Goal: Task Accomplishment & Management: Manage account settings

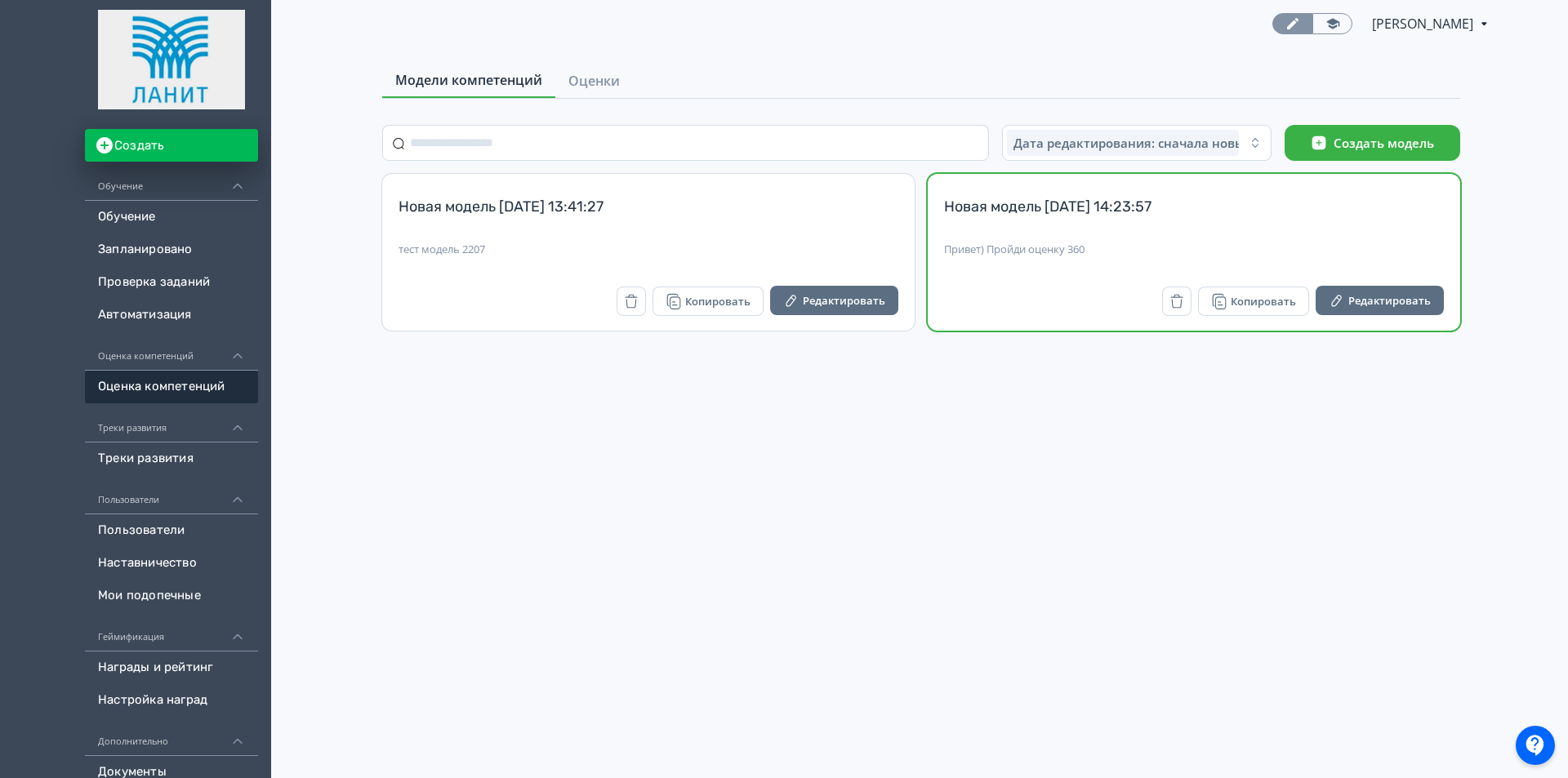
click at [1020, 241] on div "Новая модель [DATE] 14:23:57 Привет) Пройди оценку 360" at bounding box center [1194, 236] width 500 height 80
click at [1395, 301] on button "Редактировать" at bounding box center [1379, 301] width 128 height 29
click at [1172, 299] on icon "button" at bounding box center [1176, 301] width 17 height 17
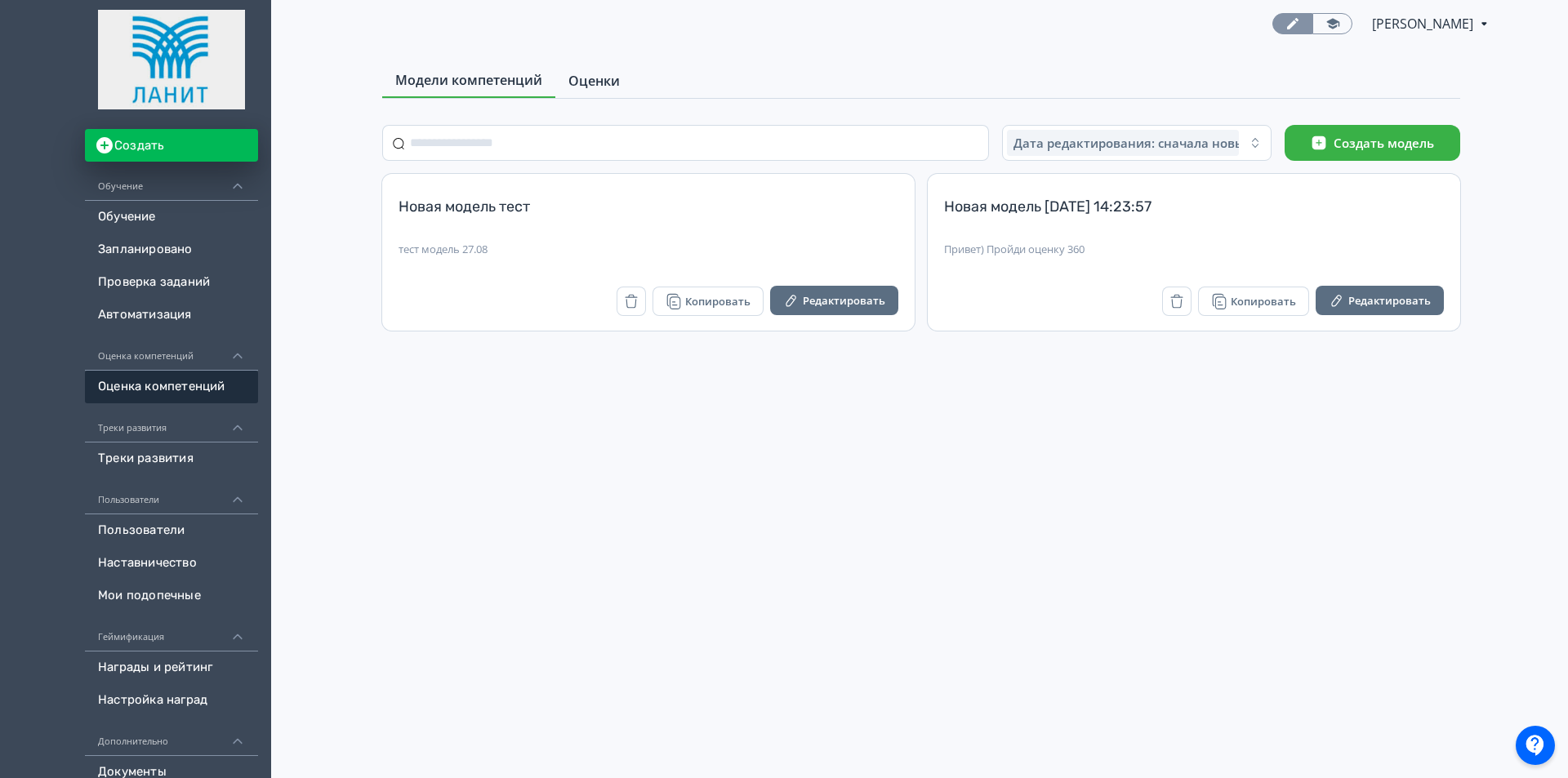
click at [611, 83] on span "Оценки" at bounding box center [593, 81] width 51 height 20
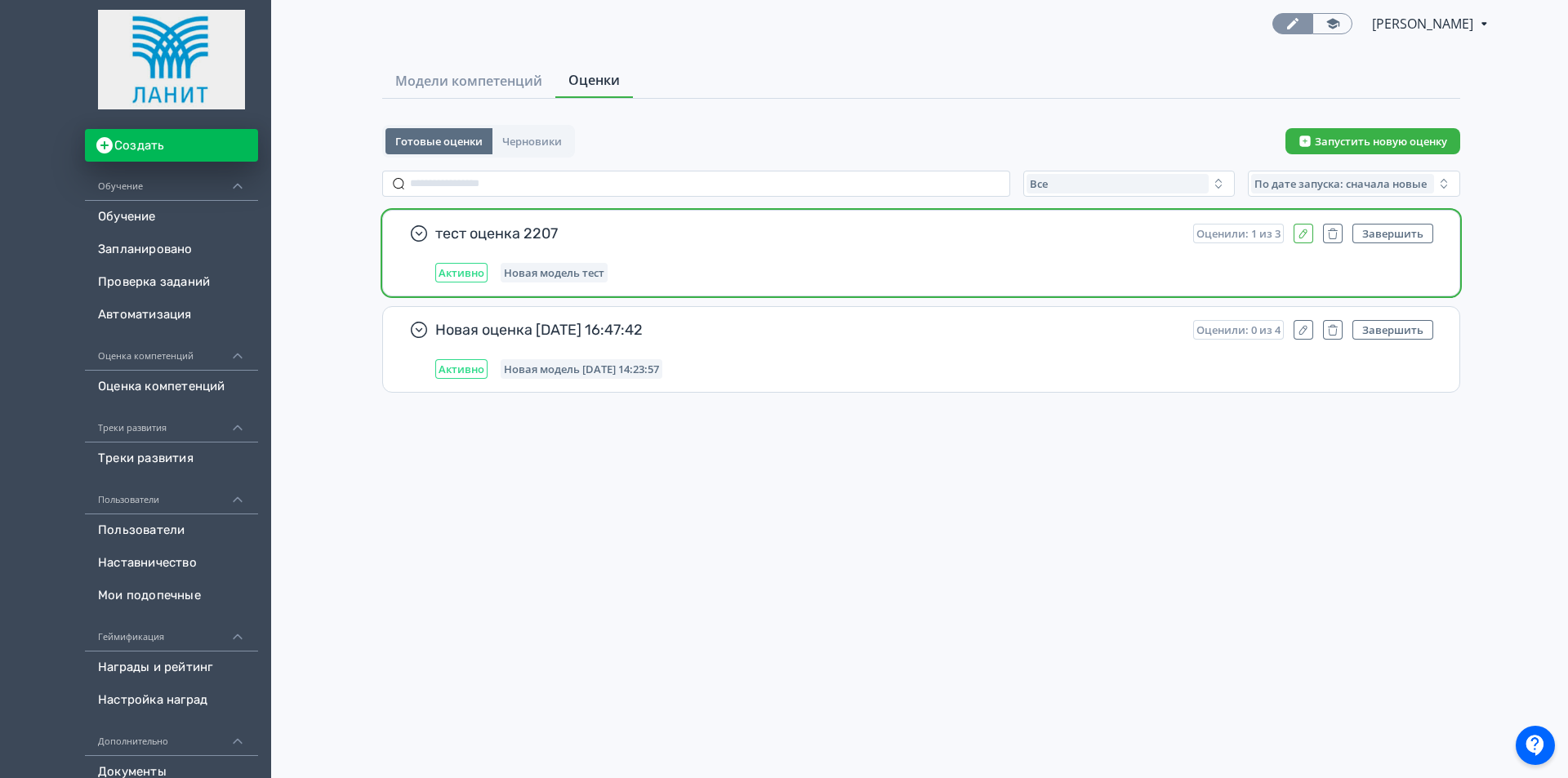
click at [1302, 231] on icon "button" at bounding box center [1303, 233] width 13 height 13
